Goal: Information Seeking & Learning: Learn about a topic

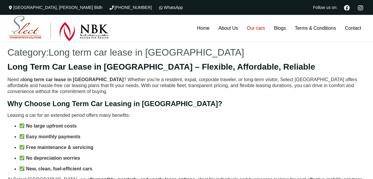
click at [255, 28] on link "Our cars" at bounding box center [256, 28] width 27 height 27
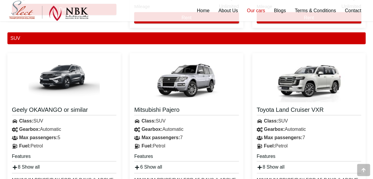
scroll to position [868, 0]
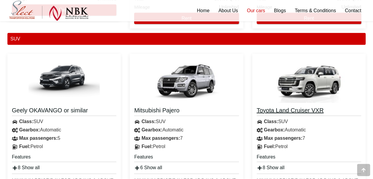
click at [301, 112] on h4 "Toyota Land Cruiser VXR" at bounding box center [309, 111] width 105 height 10
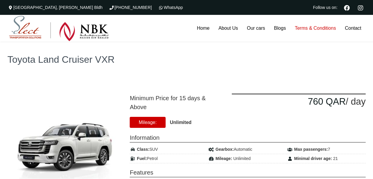
click at [318, 31] on link "Terms & Conditions" at bounding box center [315, 28] width 50 height 27
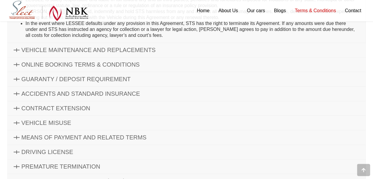
scroll to position [285, 0]
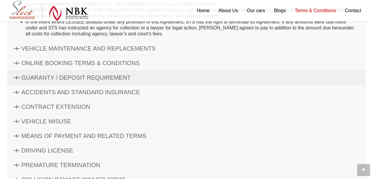
click at [17, 76] on icon at bounding box center [17, 78] width 6 height 4
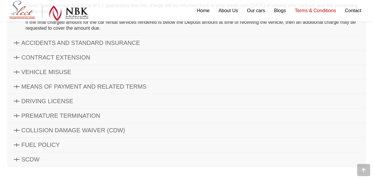
scroll to position [231, 0]
click at [15, 99] on icon at bounding box center [17, 101] width 6 height 4
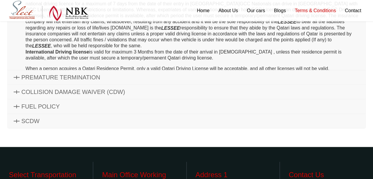
scroll to position [153, 0]
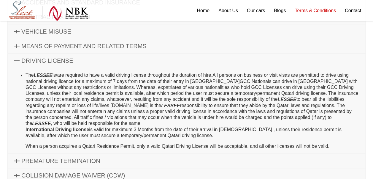
click at [15, 60] on icon at bounding box center [17, 61] width 6 height 4
click at [17, 59] on icon at bounding box center [17, 61] width 6 height 4
click at [18, 159] on icon at bounding box center [17, 161] width 6 height 4
